Goal: Information Seeking & Learning: Understand process/instructions

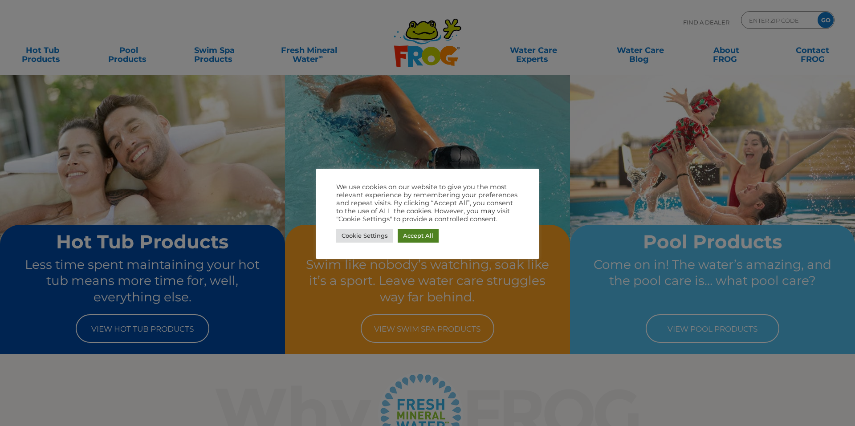
click at [408, 233] on link "Accept All" at bounding box center [418, 236] width 41 height 14
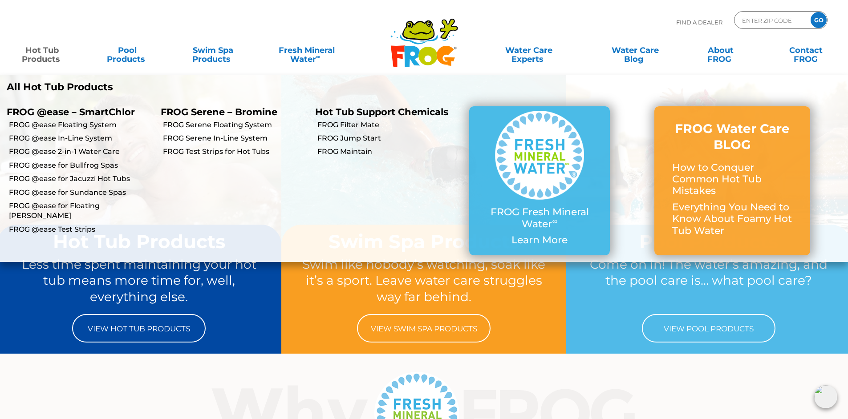
click at [37, 56] on link "Hot Tub Products" at bounding box center [42, 50] width 66 height 18
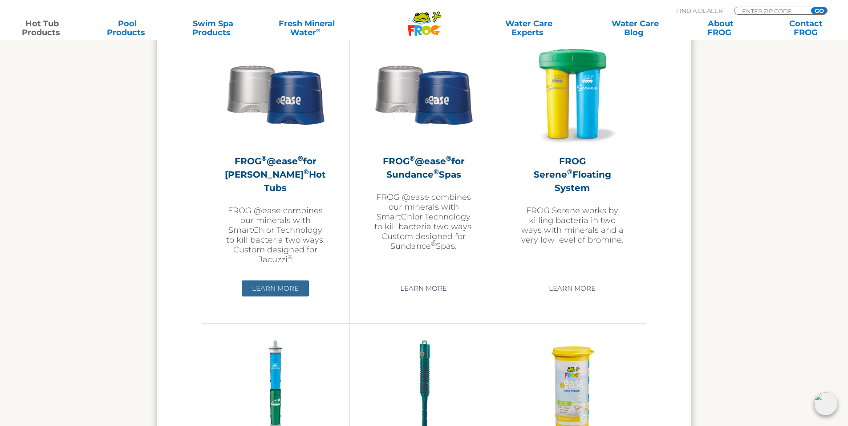
scroll to position [1609, 0]
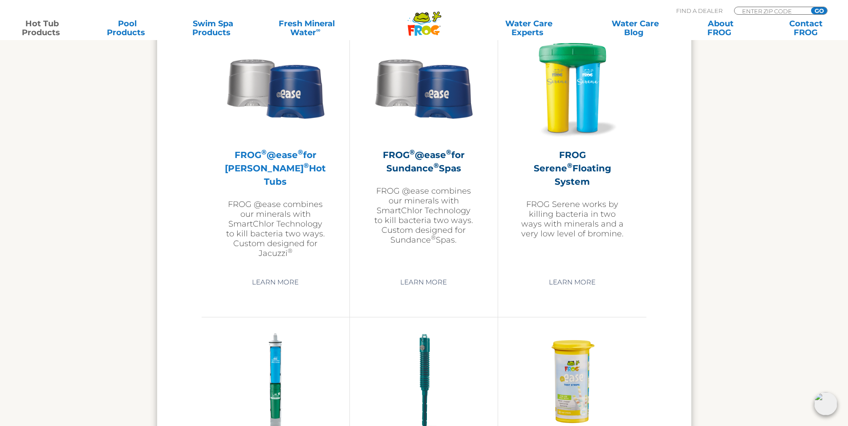
click at [268, 211] on p "FROG @ease combines our minerals with SmartChlor Technology to kill bacteria tw…" at bounding box center [275, 228] width 103 height 59
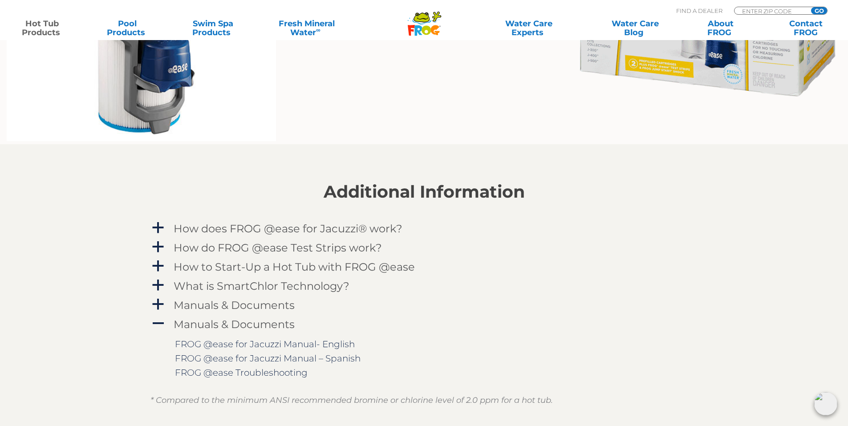
scroll to position [846, 0]
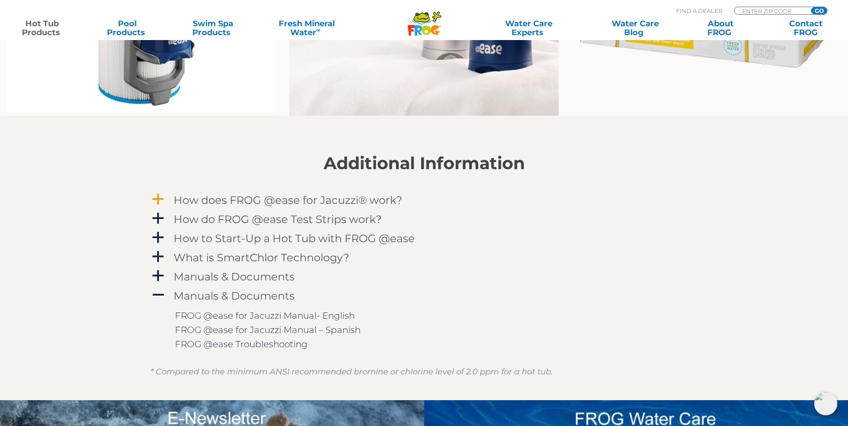
click at [341, 198] on h4 "How does FROG @ease for Jacuzzi® work?" at bounding box center [288, 200] width 229 height 12
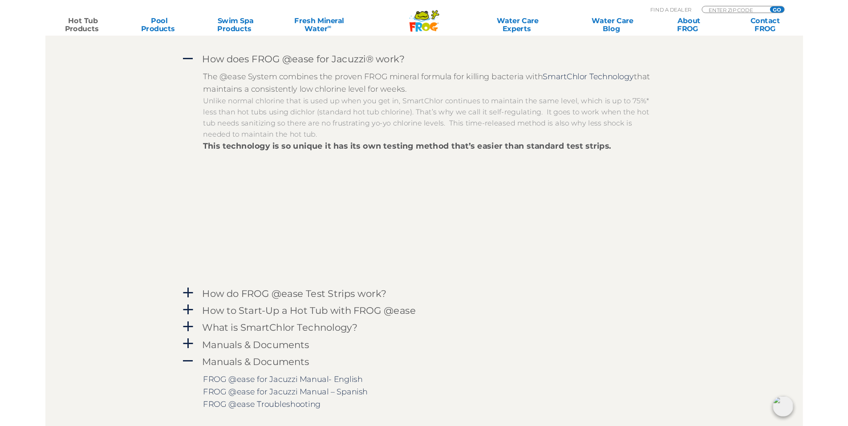
scroll to position [979, 0]
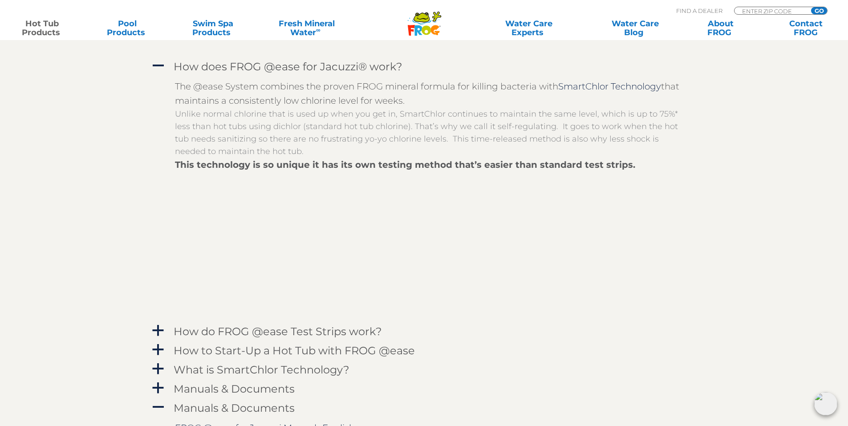
click at [150, 64] on section "Additional Information A How does FROG @ease for Jacuzzi® work? The @ease Syste…" at bounding box center [424, 247] width 848 height 530
click at [162, 65] on span "A" at bounding box center [157, 65] width 13 height 13
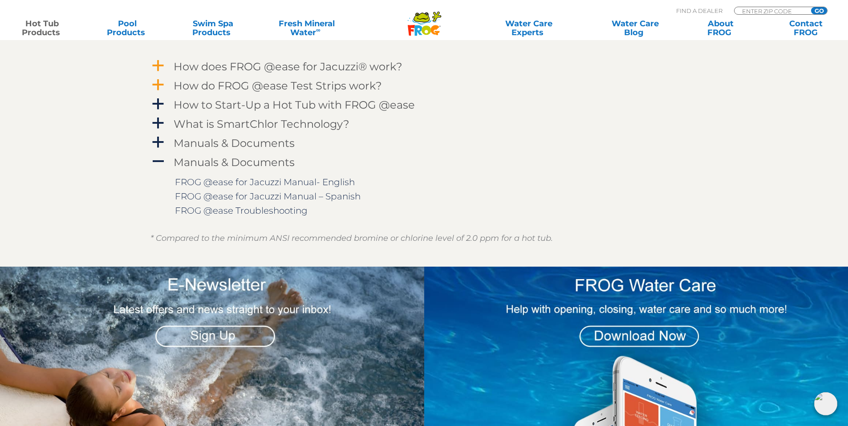
click at [186, 85] on h4 "How do FROG @ease Test Strips work?" at bounding box center [278, 86] width 208 height 12
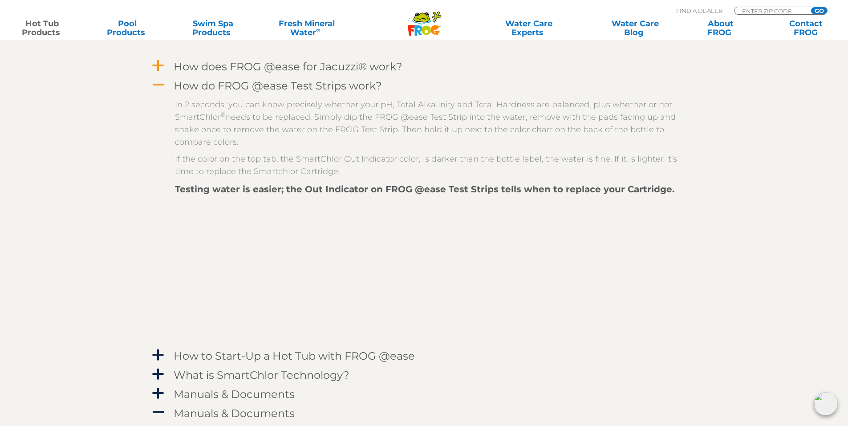
click at [158, 83] on span "A" at bounding box center [157, 84] width 13 height 13
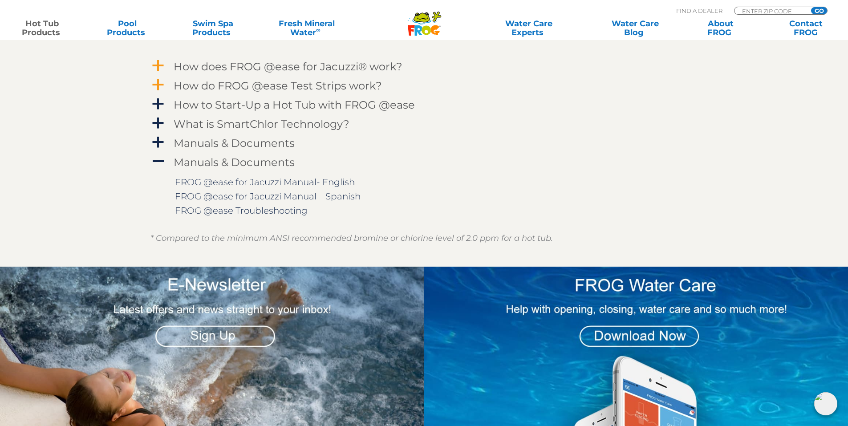
click at [161, 83] on span "a" at bounding box center [157, 84] width 13 height 13
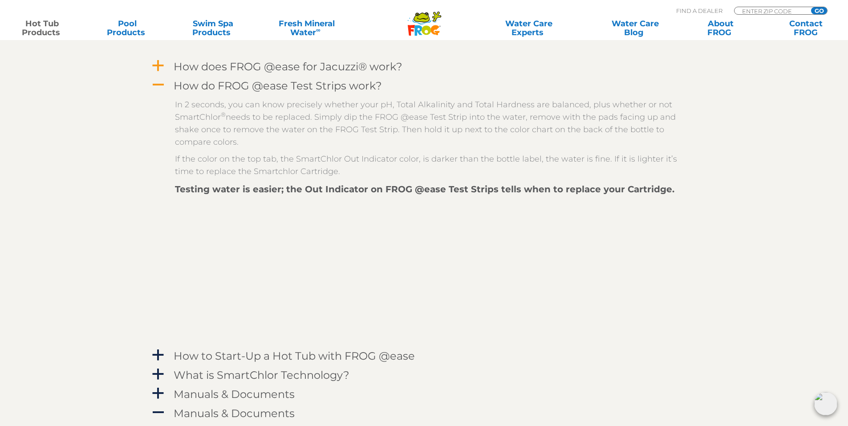
click at [162, 86] on span "A" at bounding box center [157, 84] width 13 height 13
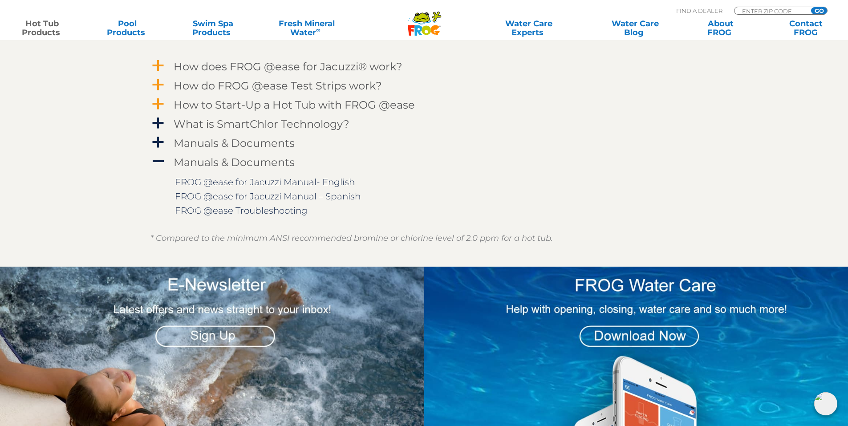
click at [174, 104] on h4 "How to Start-Up a Hot Tub with FROG @ease" at bounding box center [294, 105] width 241 height 12
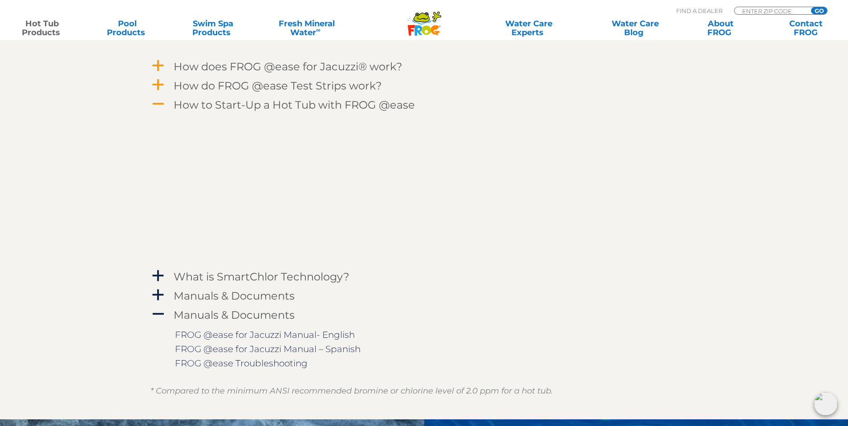
click at [154, 102] on span "A" at bounding box center [157, 103] width 13 height 13
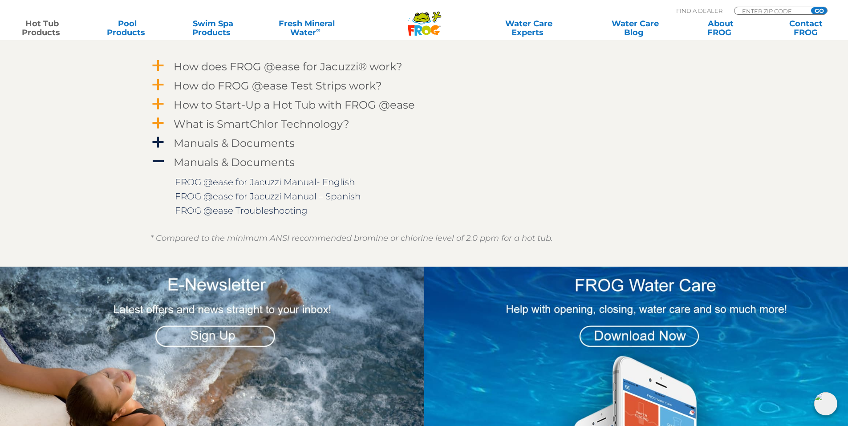
click at [243, 124] on h4 "What is SmartChlor Technology?" at bounding box center [262, 124] width 176 height 12
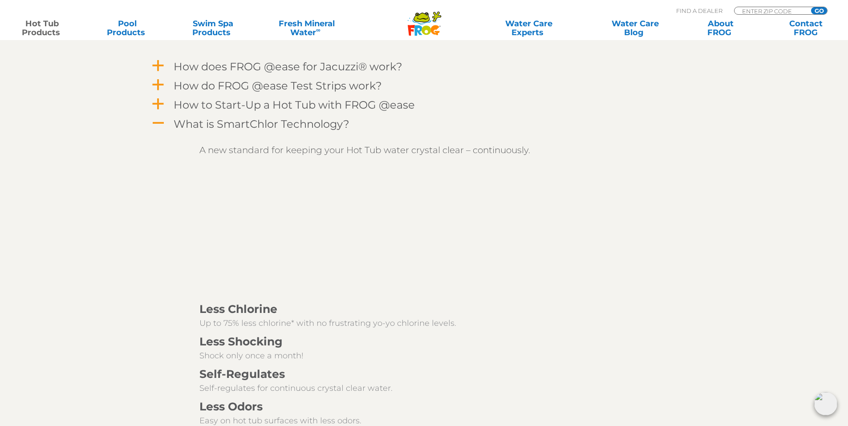
click at [158, 121] on span "A" at bounding box center [157, 123] width 13 height 13
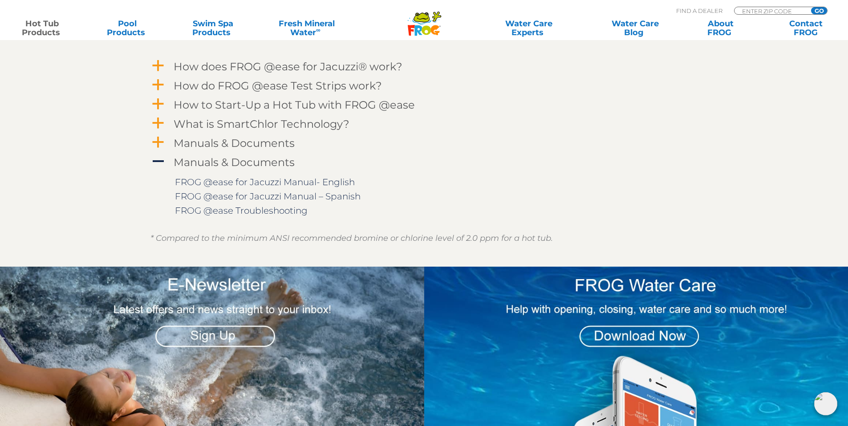
click at [158, 141] on span "a" at bounding box center [157, 142] width 13 height 13
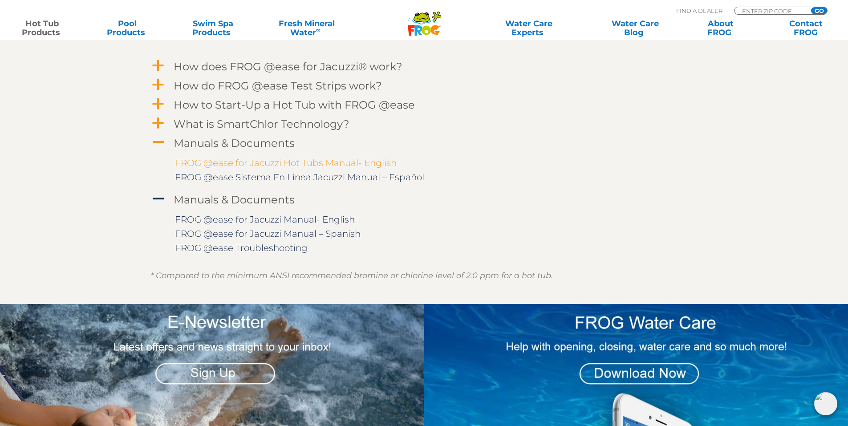
click at [205, 161] on link "FROG @ease for Jacuzzi Hot Tubs Manual- English" at bounding box center [286, 163] width 222 height 11
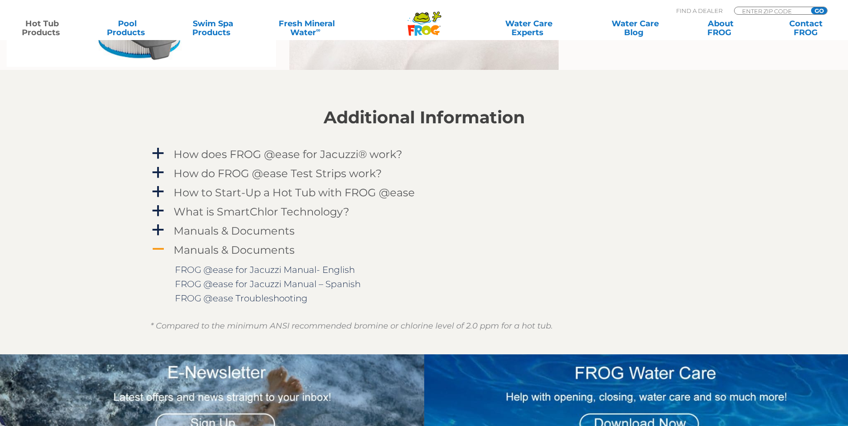
scroll to position [979, 0]
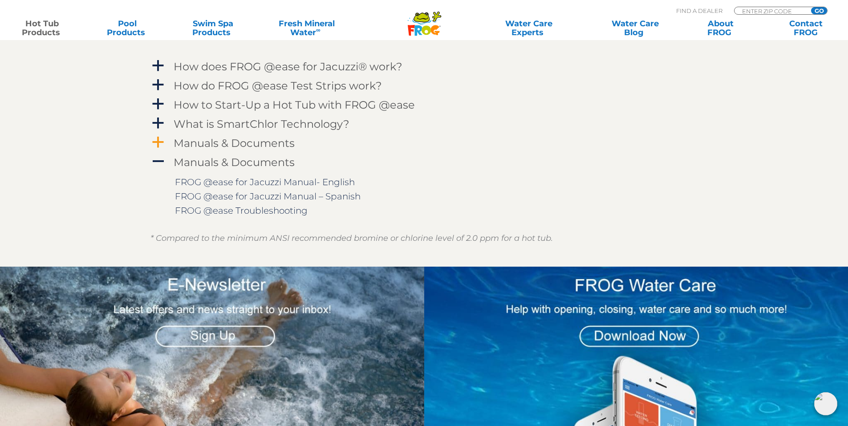
click at [158, 142] on span "a" at bounding box center [157, 142] width 13 height 13
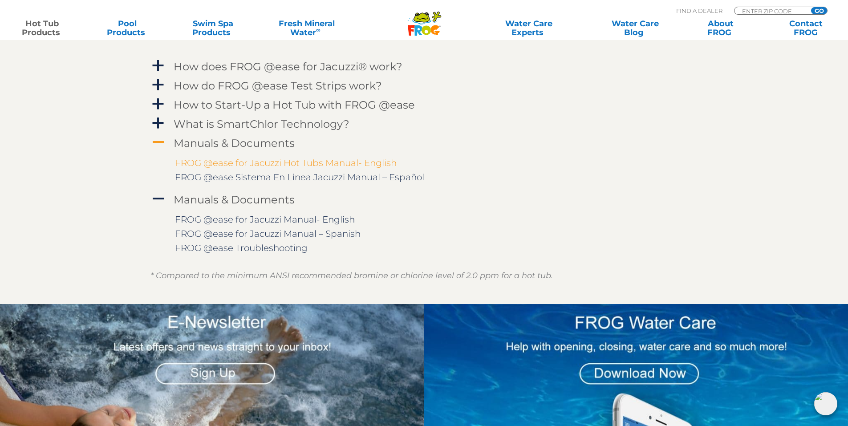
click at [236, 162] on link "FROG @ease for Jacuzzi Hot Tubs Manual- English" at bounding box center [286, 163] width 222 height 11
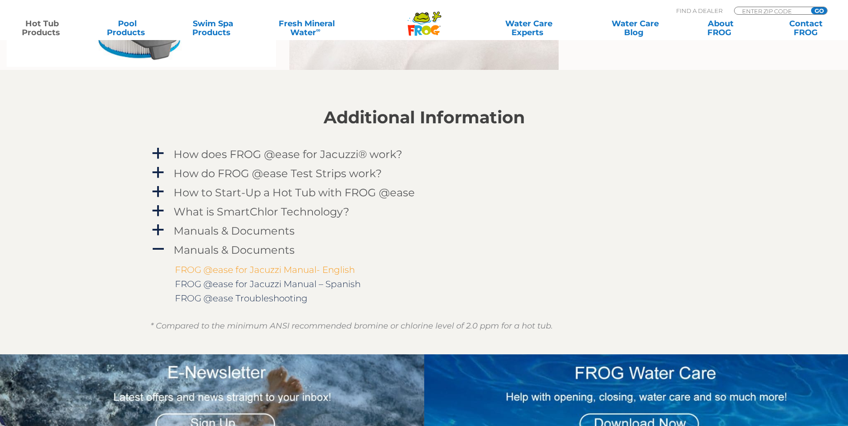
click at [235, 268] on link "FROG @ease for Jacuzzi Manual- English" at bounding box center [265, 269] width 180 height 11
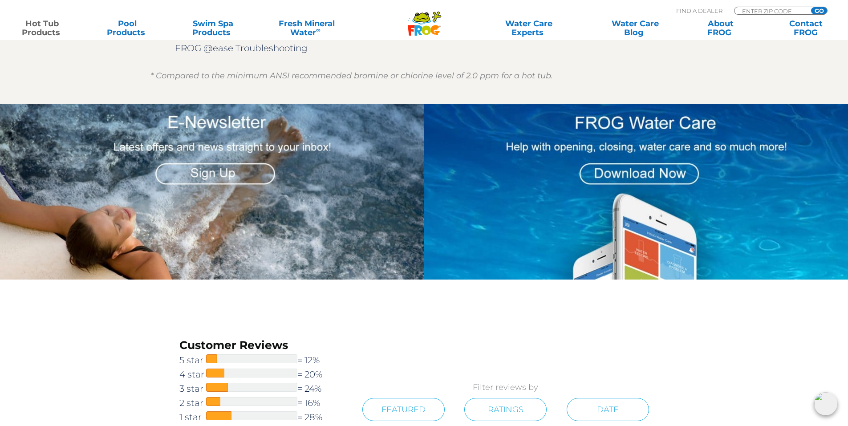
scroll to position [1158, 0]
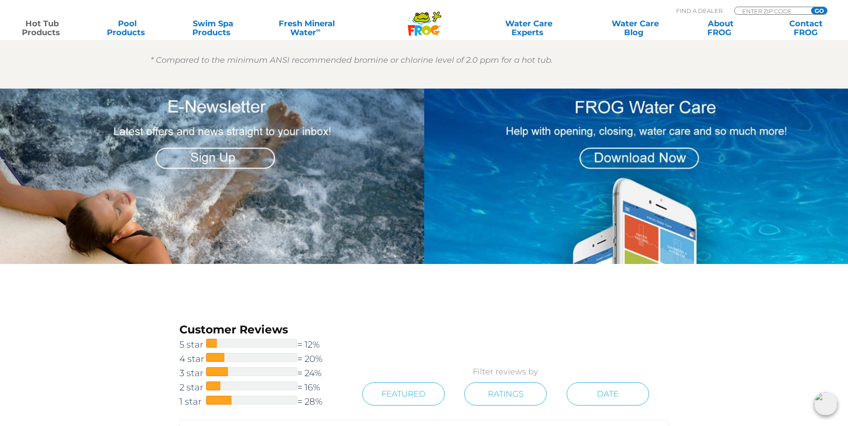
click at [640, 154] on img at bounding box center [636, 176] width 424 height 175
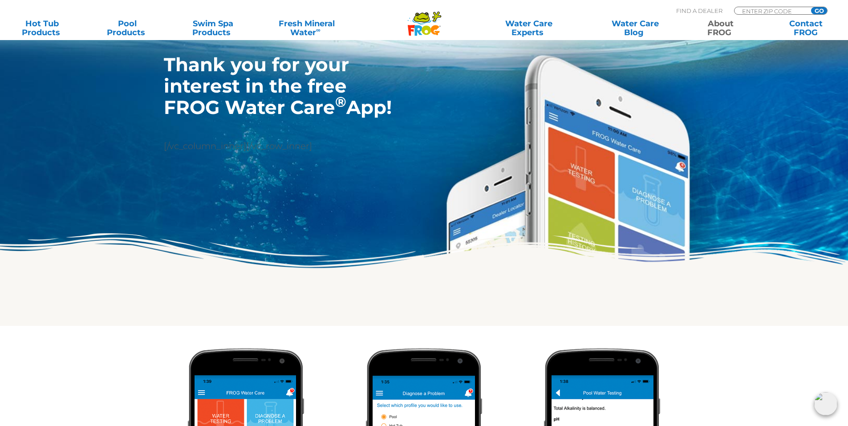
scroll to position [130, 0]
